Goal: Find specific page/section: Find specific page/section

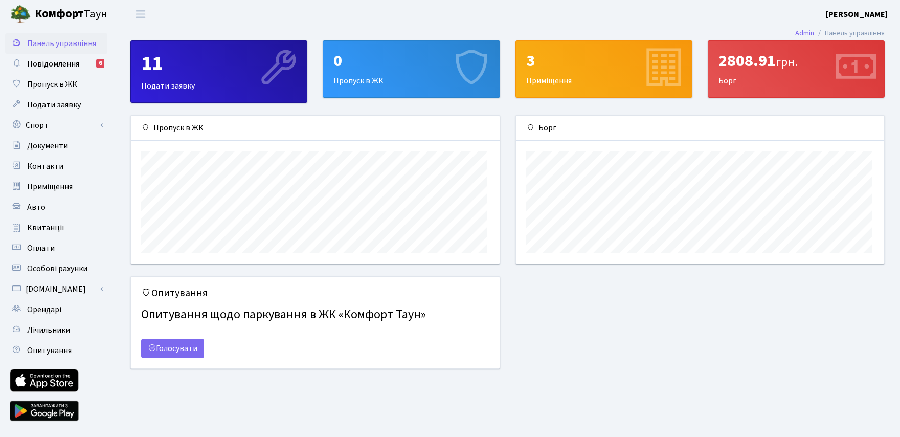
scroll to position [153, 368]
click at [50, 151] on span "Документи" at bounding box center [47, 145] width 41 height 11
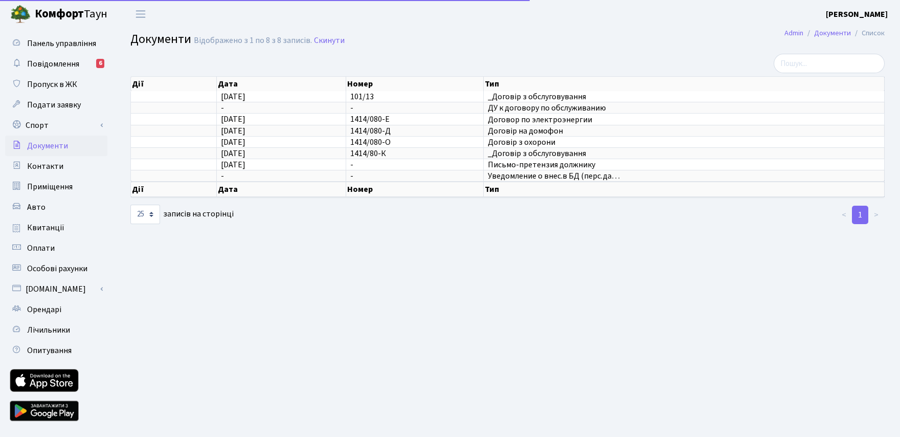
select select "25"
click at [52, 238] on link "Квитанції" at bounding box center [56, 227] width 102 height 20
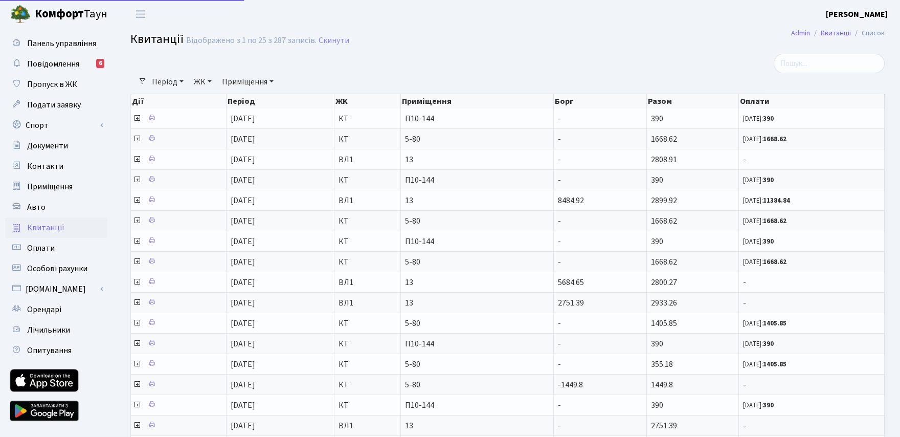
select select "25"
click at [155, 142] on icon at bounding box center [151, 137] width 7 height 7
